Goal: Task Accomplishment & Management: Manage account settings

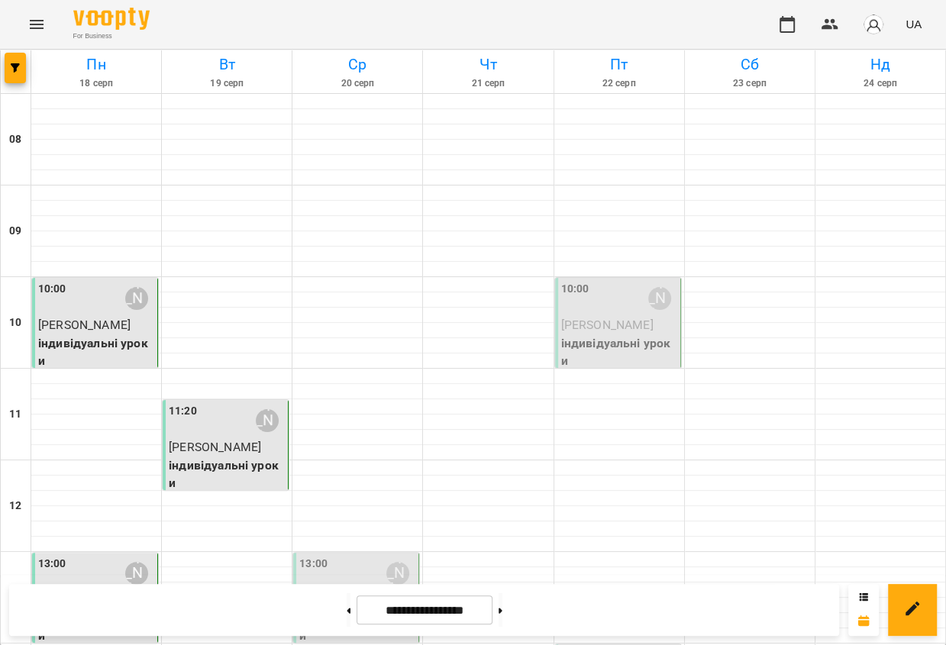
click at [617, 324] on p "[PERSON_NAME]" at bounding box center [619, 325] width 116 height 18
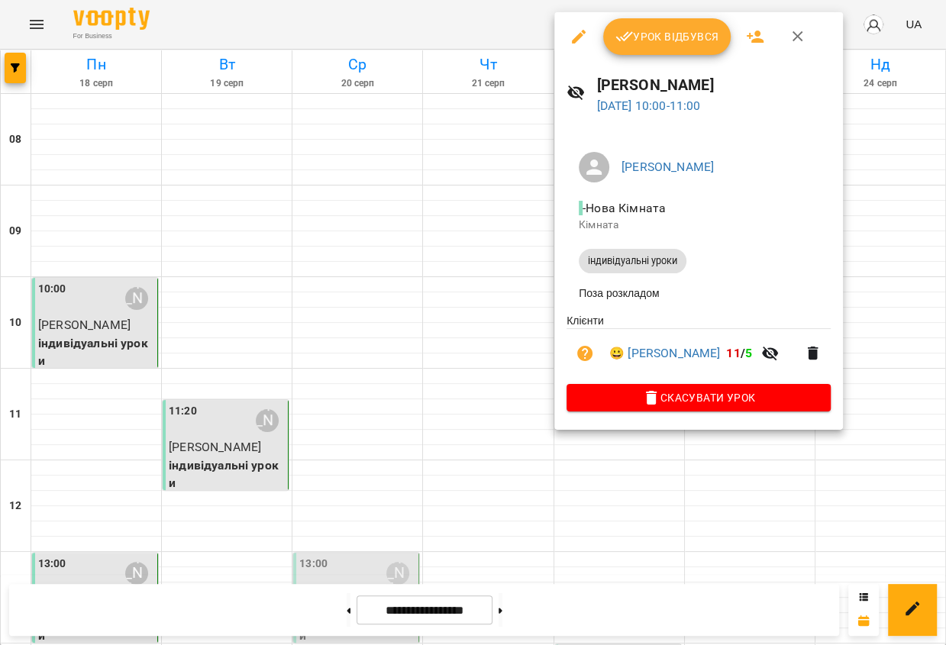
click at [634, 45] on span "Урок відбувся" at bounding box center [668, 36] width 104 height 18
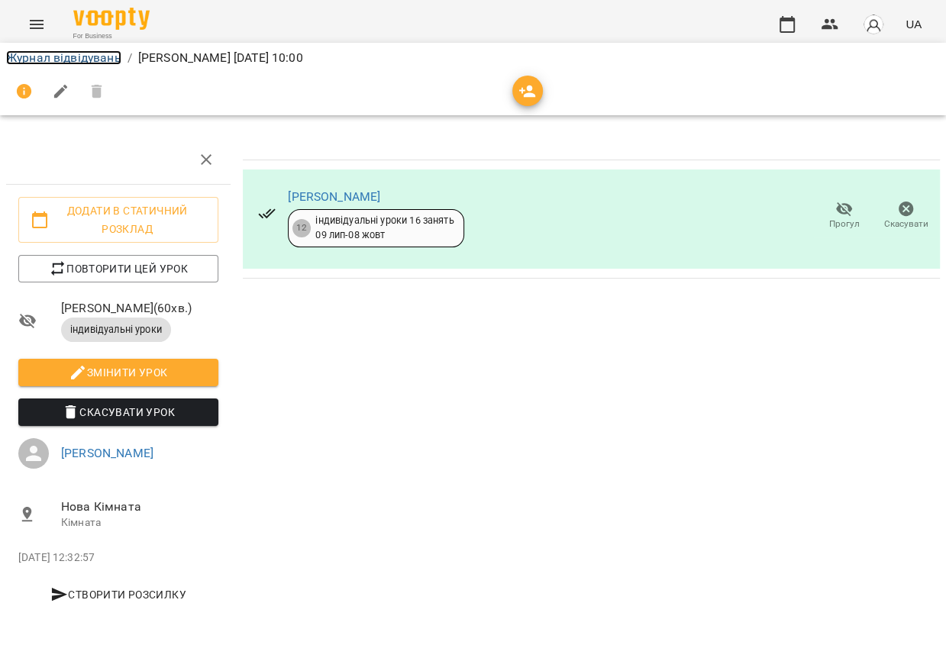
click at [116, 55] on link "Журнал відвідувань" at bounding box center [63, 57] width 115 height 15
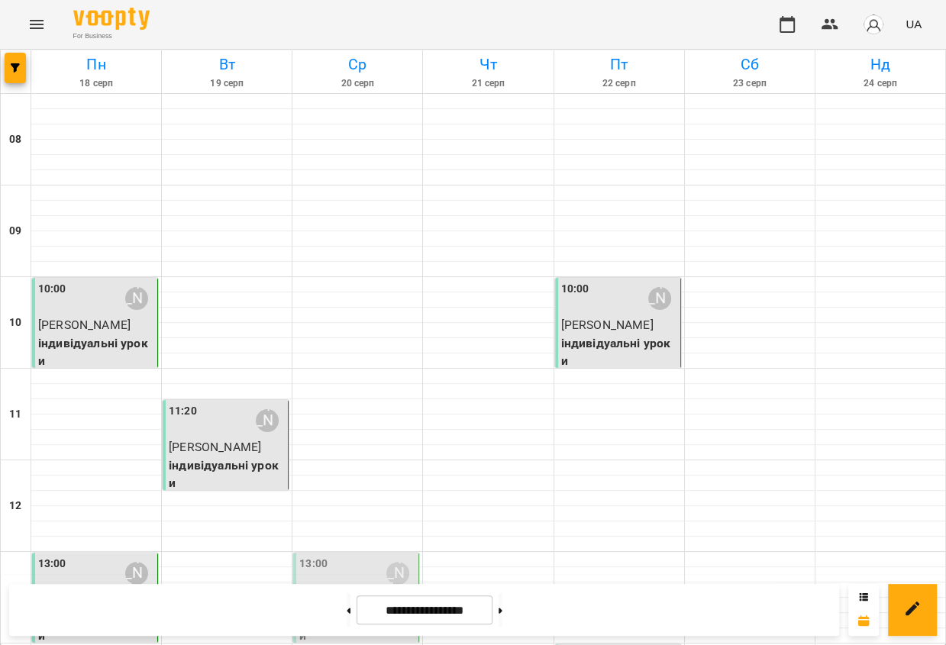
scroll to position [529, 0]
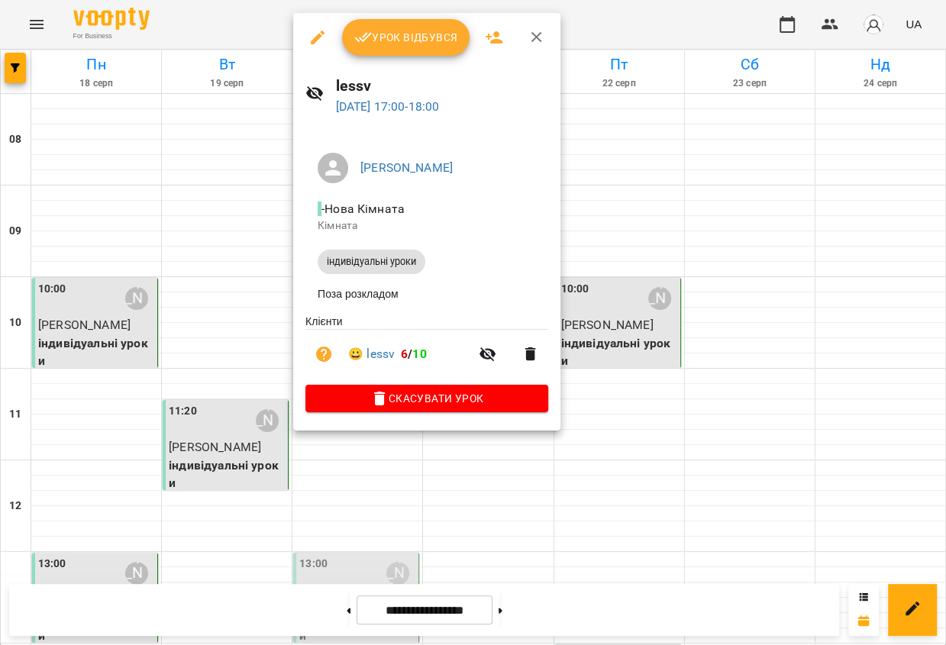
click at [374, 31] on span "Урок відбувся" at bounding box center [406, 37] width 104 height 18
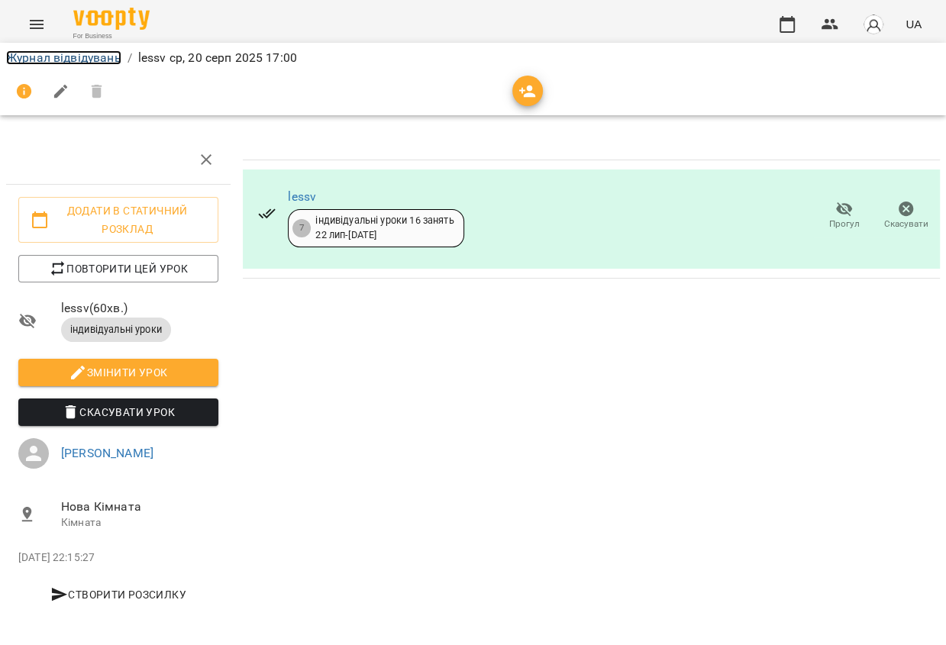
click at [93, 62] on link "Журнал відвідувань" at bounding box center [63, 57] width 115 height 15
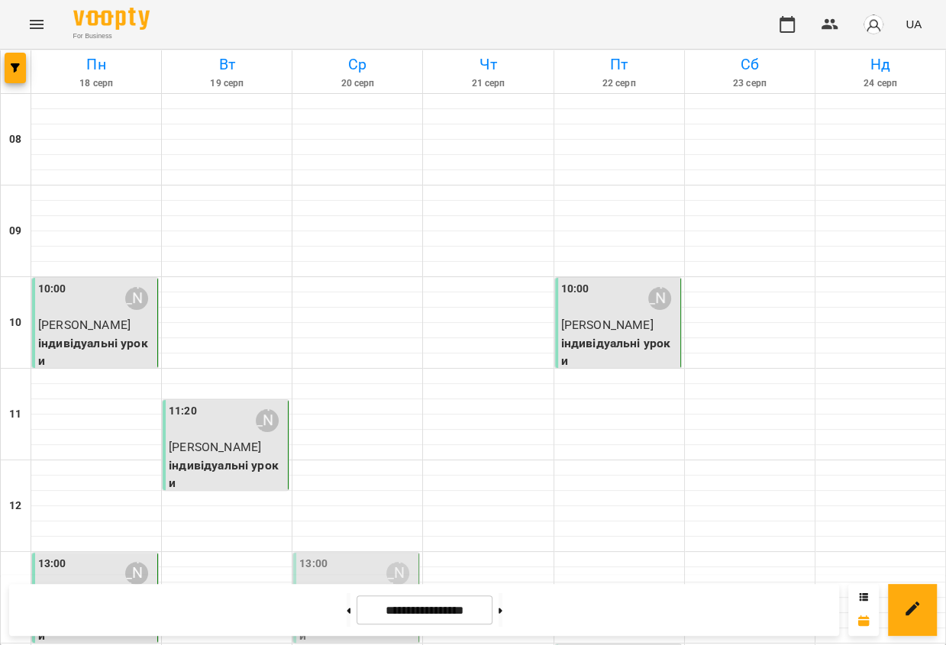
scroll to position [651, 0]
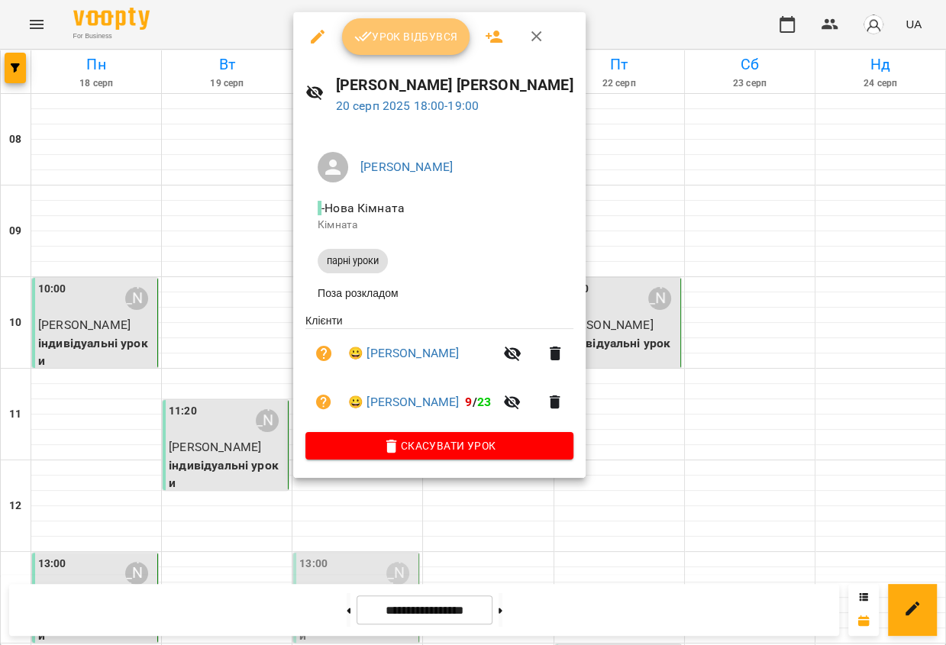
click at [406, 45] on span "Урок відбувся" at bounding box center [406, 36] width 104 height 18
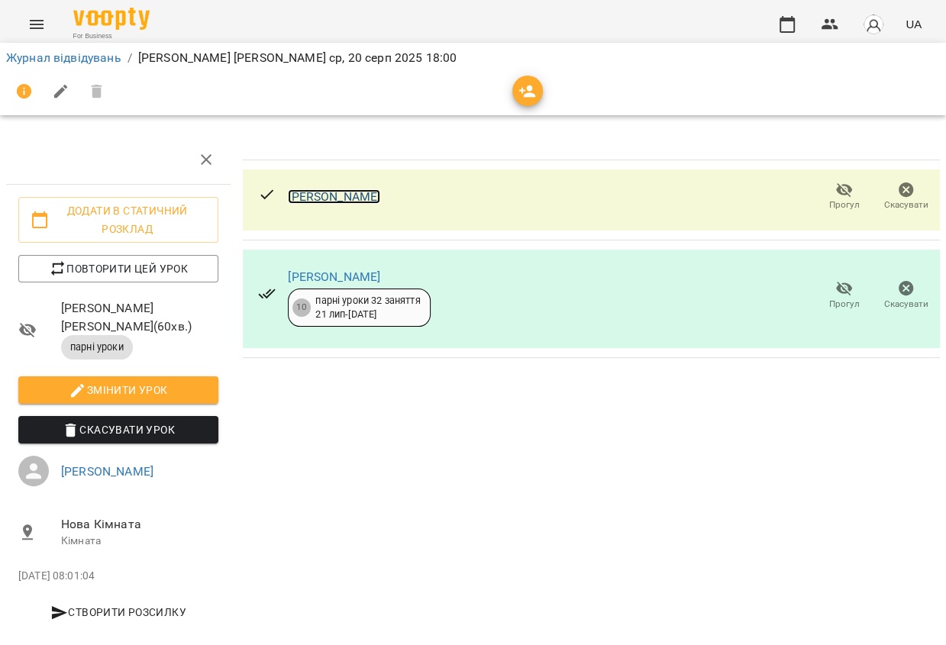
click at [309, 193] on link "[PERSON_NAME]" at bounding box center [334, 196] width 92 height 15
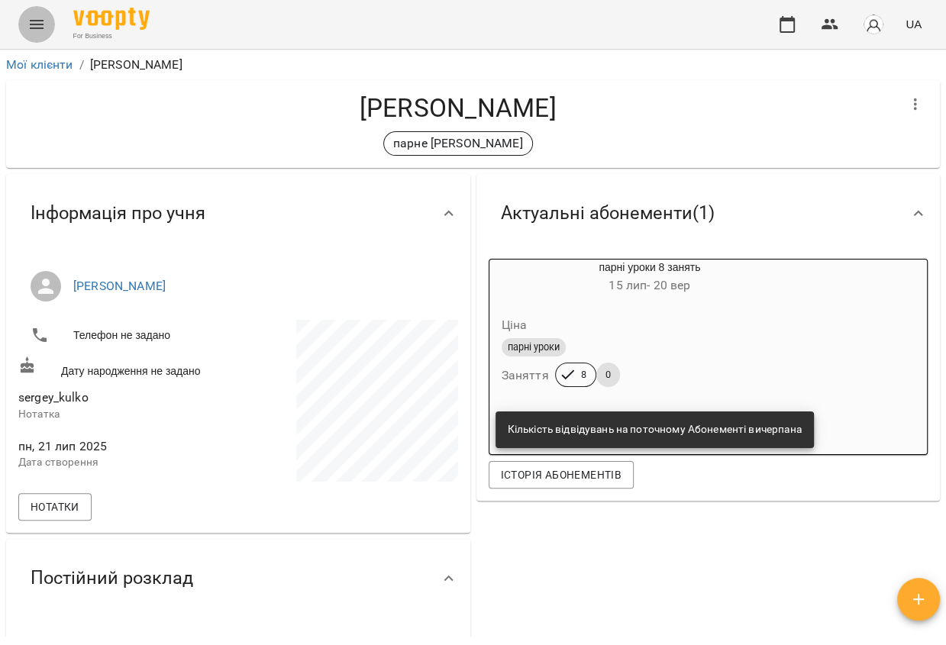
click at [40, 22] on icon "Menu" at bounding box center [36, 24] width 18 height 18
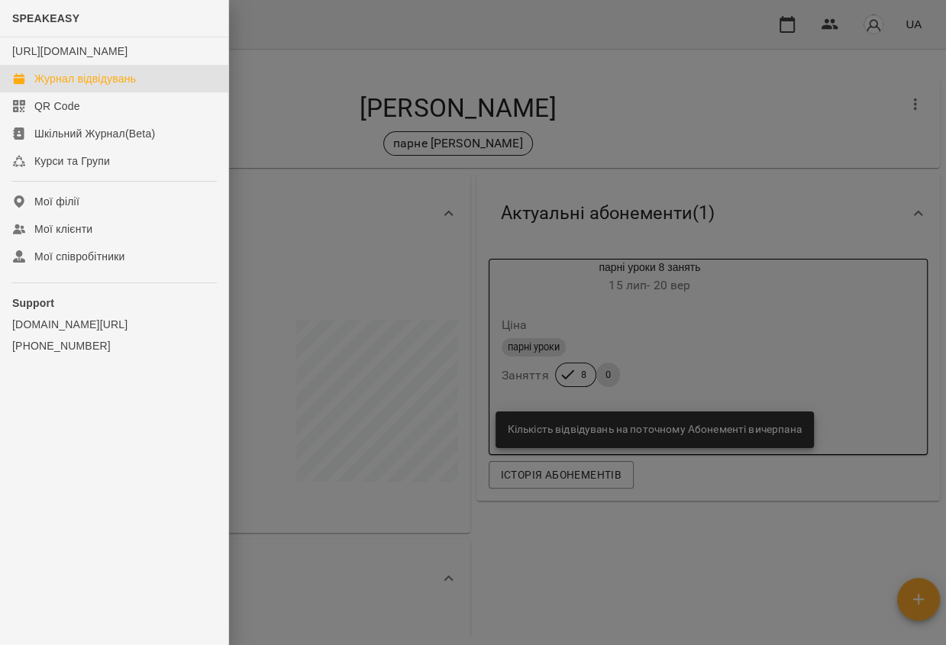
click at [54, 86] on div "Журнал відвідувань" at bounding box center [85, 78] width 102 height 15
